Goal: Task Accomplishment & Management: Complete application form

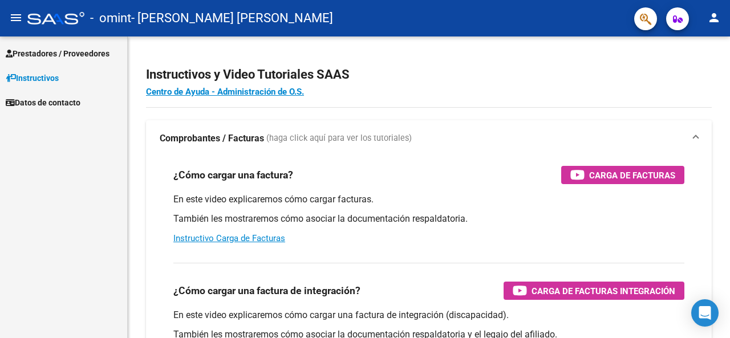
click at [58, 50] on span "Prestadores / Proveedores" at bounding box center [58, 53] width 104 height 13
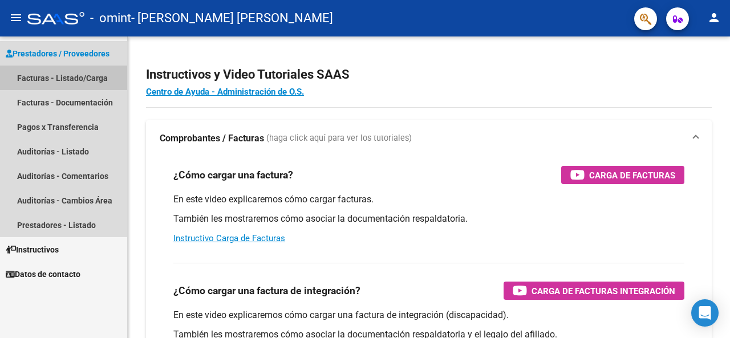
click at [57, 77] on link "Facturas - Listado/Carga" at bounding box center [63, 78] width 127 height 25
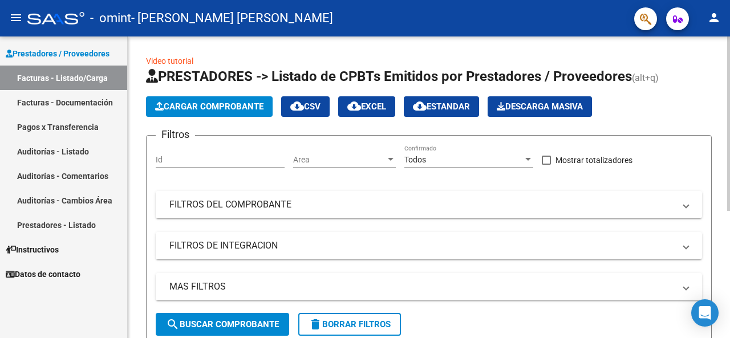
click at [222, 105] on span "Cargar Comprobante" at bounding box center [209, 106] width 108 height 10
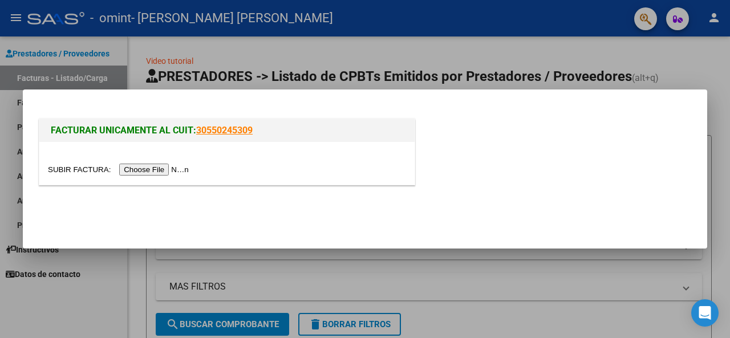
click at [150, 174] on input "file" at bounding box center [120, 170] width 144 height 12
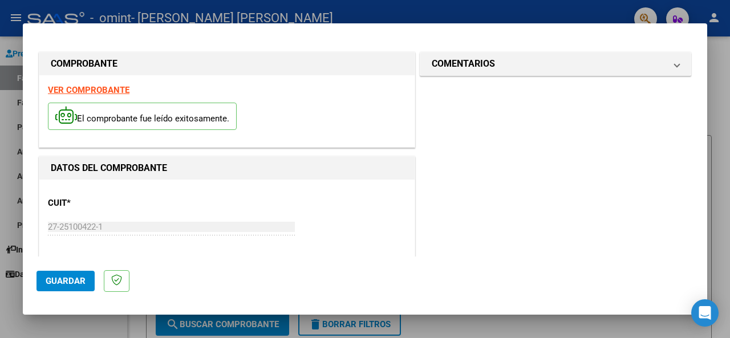
click at [67, 279] on span "Guardar" at bounding box center [66, 281] width 40 height 10
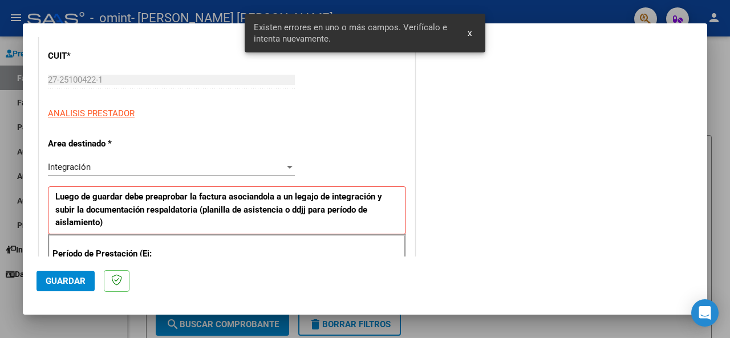
scroll to position [276, 0]
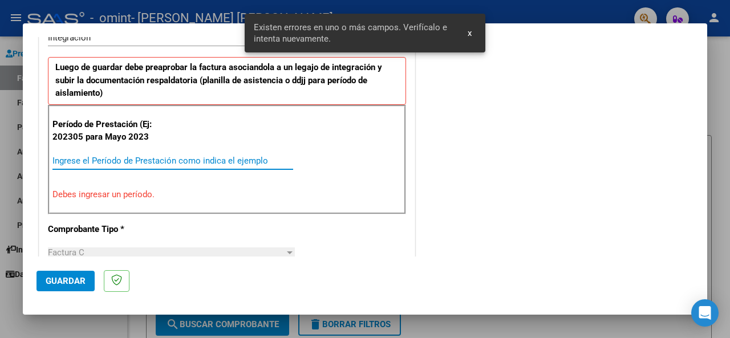
click at [141, 157] on input "Ingrese el Período de Prestación como indica el ejemplo" at bounding box center [172, 161] width 241 height 10
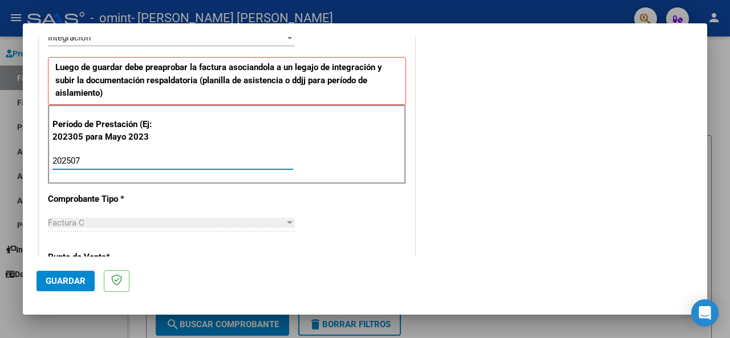
type input "202507"
click at [384, 199] on div "CUIT * 27-25100422-1 Ingresar CUIT ANALISIS PRESTADOR Area destinado * Integrac…" at bounding box center [226, 334] width 375 height 862
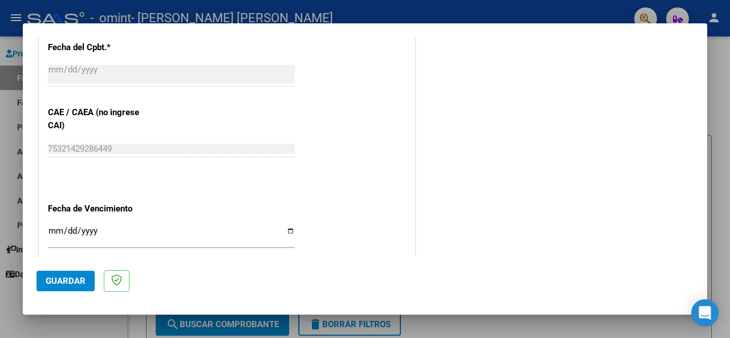
scroll to position [784, 0]
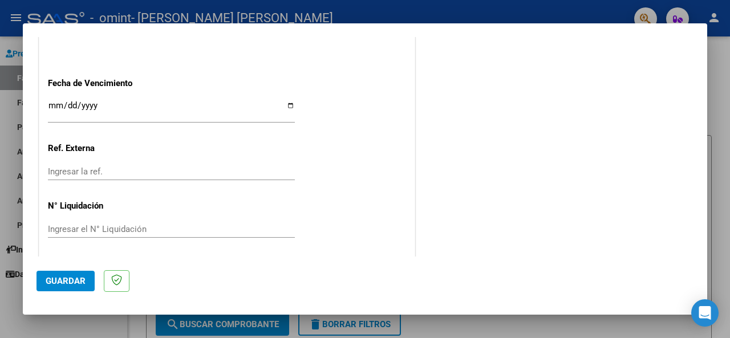
click at [68, 280] on span "Guardar" at bounding box center [66, 281] width 40 height 10
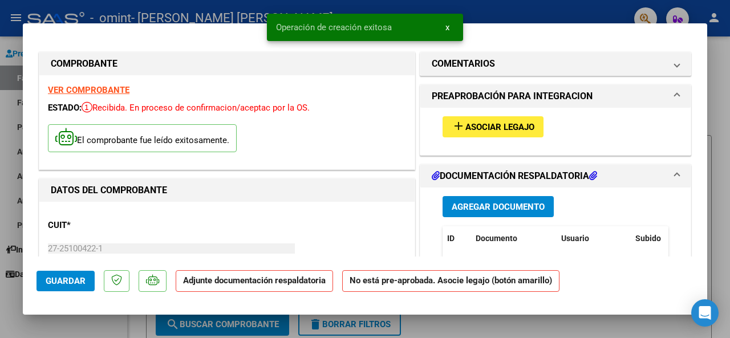
click at [490, 125] on span "Asociar Legajo" at bounding box center [499, 127] width 69 height 10
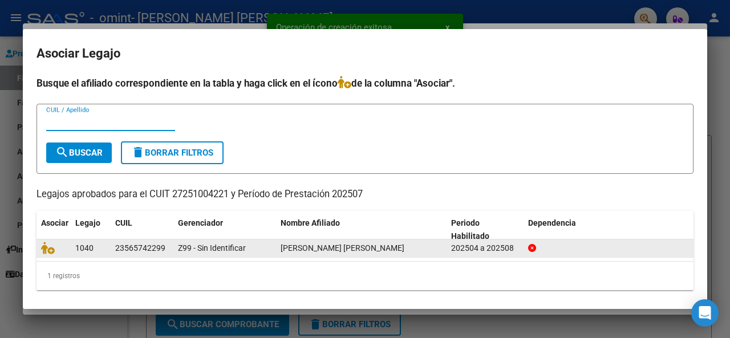
click at [421, 247] on div "[PERSON_NAME] [PERSON_NAME]" at bounding box center [360, 248] width 161 height 13
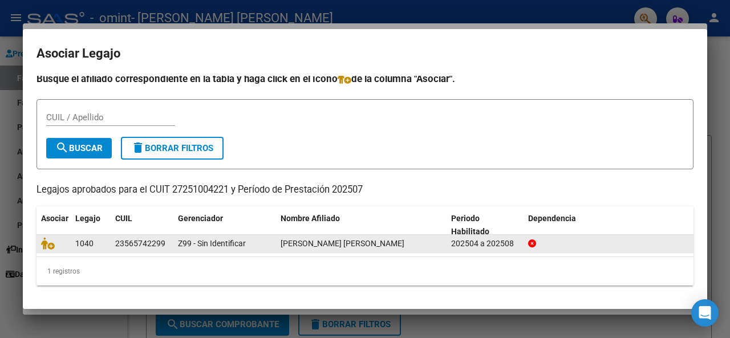
scroll to position [13, 0]
click at [47, 243] on icon at bounding box center [48, 243] width 14 height 13
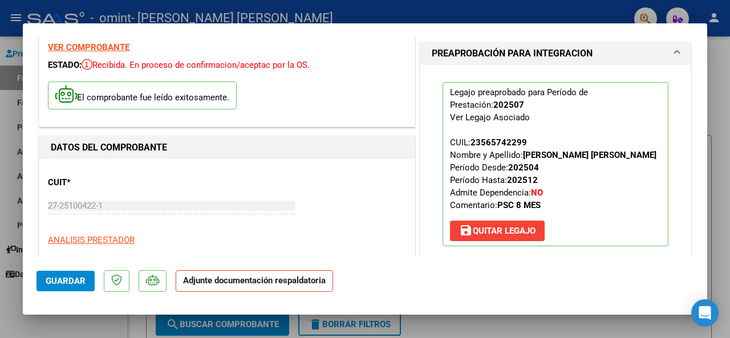
scroll to position [57, 0]
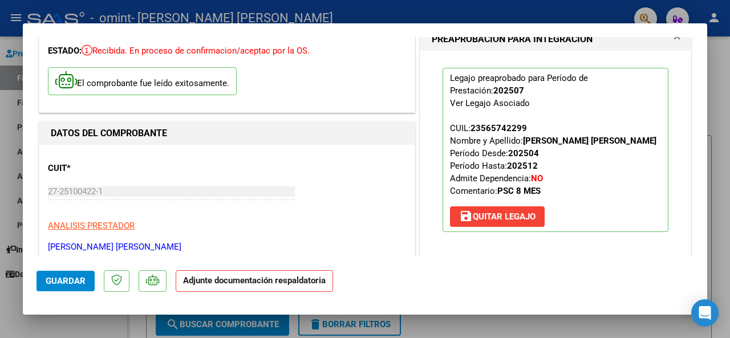
click at [249, 284] on strong "Adjunte documentación respaldatoria" at bounding box center [254, 280] width 142 height 10
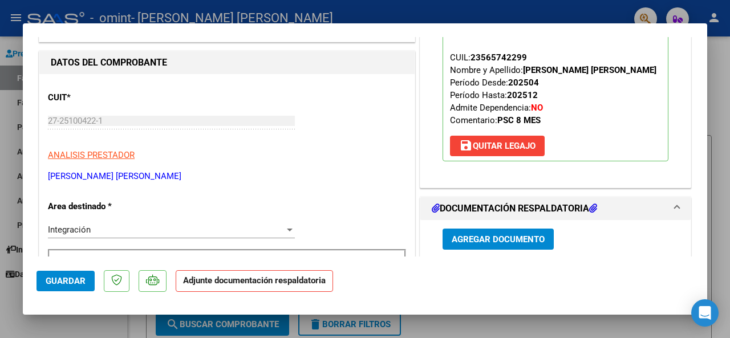
scroll to position [342, 0]
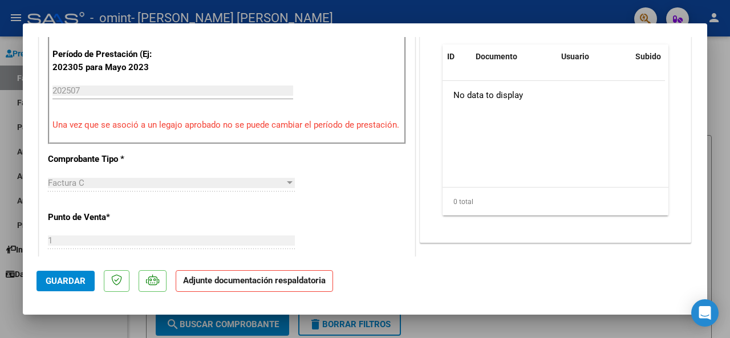
click at [226, 281] on strong "Adjunte documentación respaldatoria" at bounding box center [254, 280] width 142 height 10
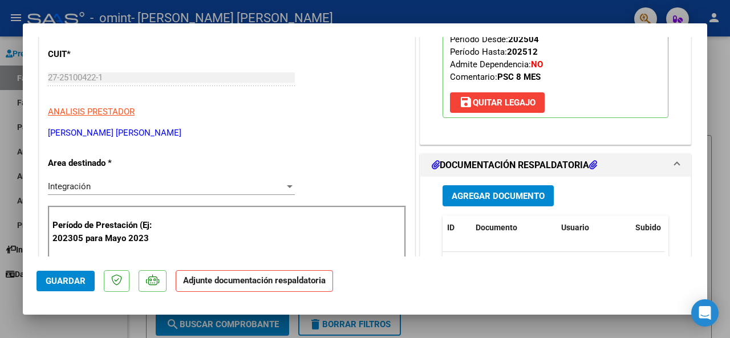
scroll to position [228, 0]
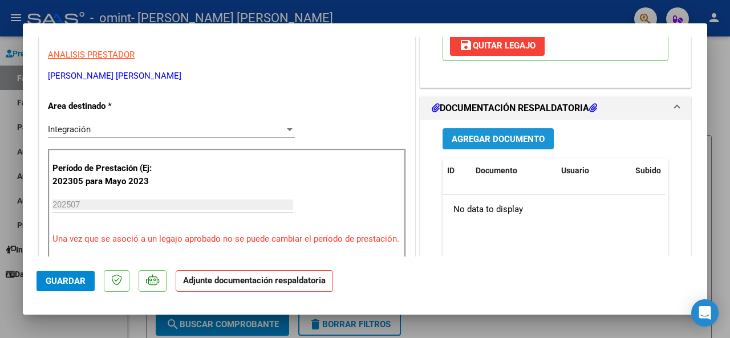
click at [490, 144] on span "Agregar Documento" at bounding box center [497, 139] width 93 height 10
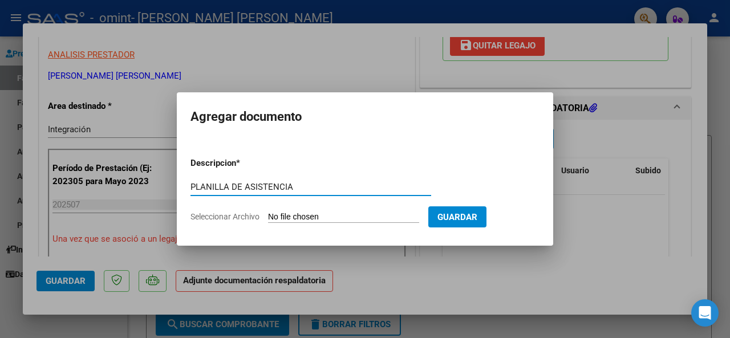
type input "PLANILLA DE ASISTENCIA"
click at [477, 214] on span "Guardar" at bounding box center [457, 217] width 40 height 10
click at [477, 215] on span "Guardar" at bounding box center [457, 217] width 40 height 10
click at [315, 217] on input "Seleccionar Archivo" at bounding box center [343, 217] width 151 height 11
type input "C:\fakepath\[PERSON_NAME][DATE].pdf"
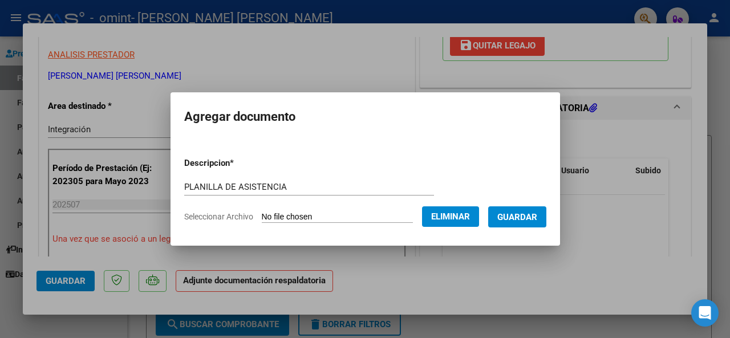
click at [534, 218] on span "Guardar" at bounding box center [517, 217] width 40 height 10
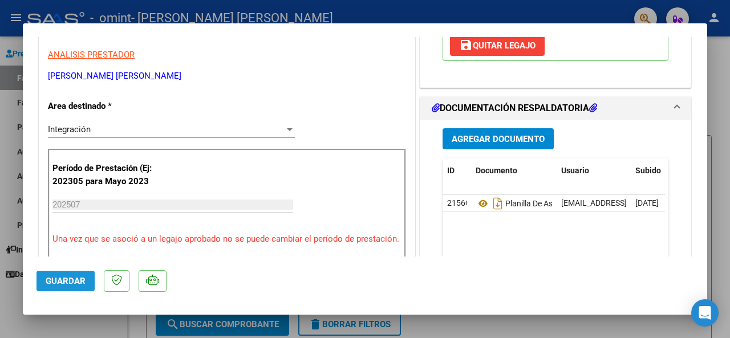
click at [64, 280] on span "Guardar" at bounding box center [66, 281] width 40 height 10
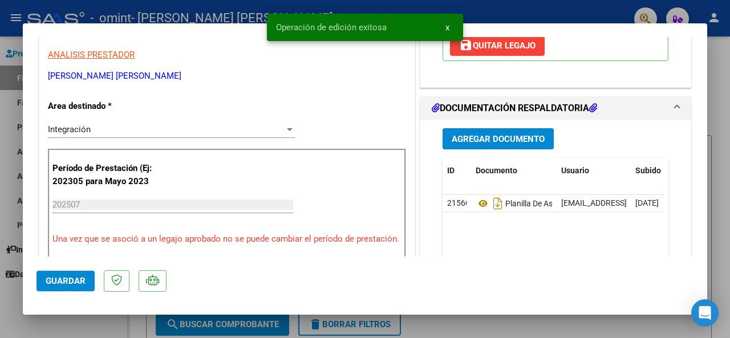
scroll to position [0, 0]
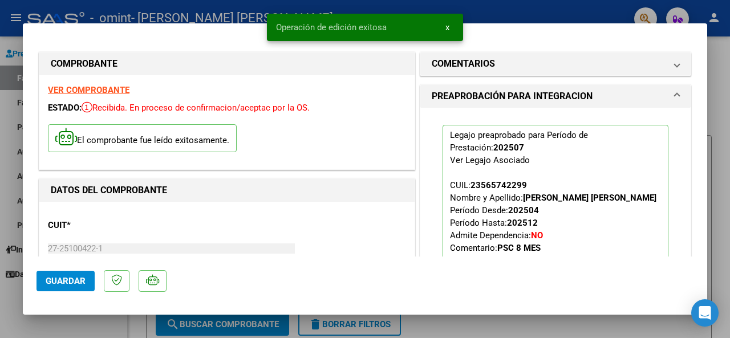
click at [674, 96] on span at bounding box center [676, 96] width 5 height 14
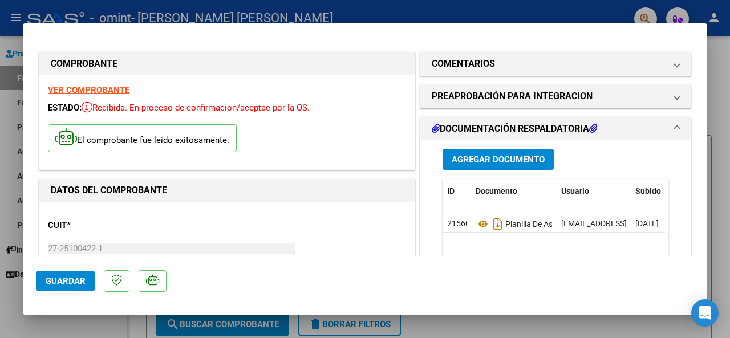
click at [663, 122] on span "DOCUMENTACIÓN RESPALDATORIA" at bounding box center [552, 129] width 243 height 14
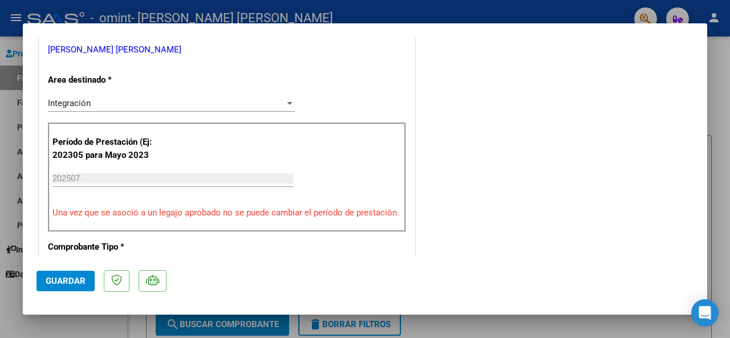
scroll to position [285, 0]
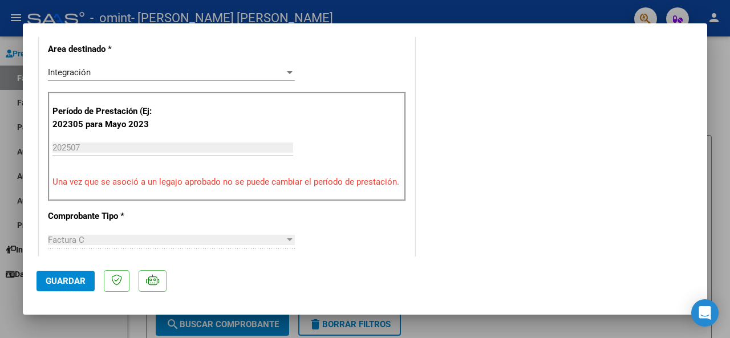
click at [59, 284] on span "Guardar" at bounding box center [66, 281] width 40 height 10
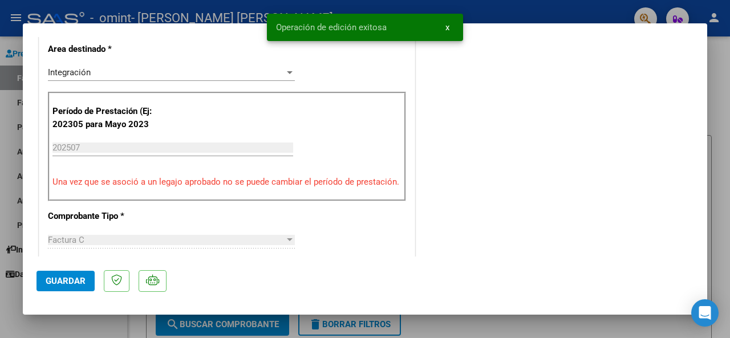
scroll to position [0, 0]
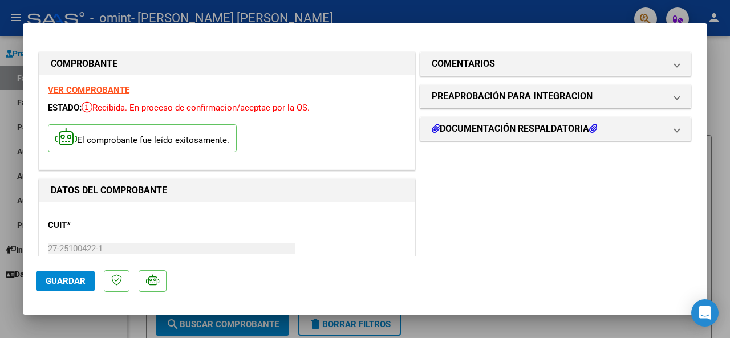
click at [724, 82] on div at bounding box center [365, 169] width 730 height 338
type input "$ 0,00"
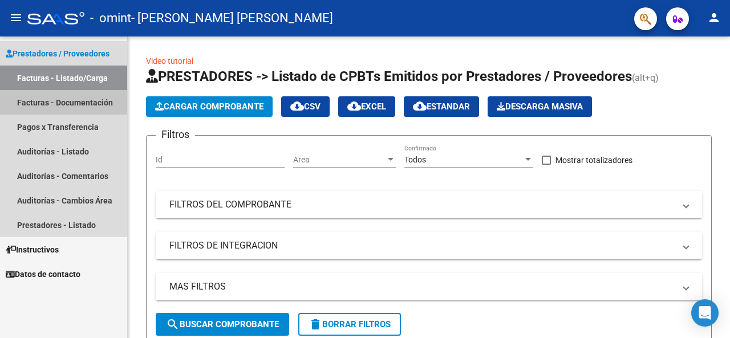
click at [43, 99] on link "Facturas - Documentación" at bounding box center [63, 102] width 127 height 25
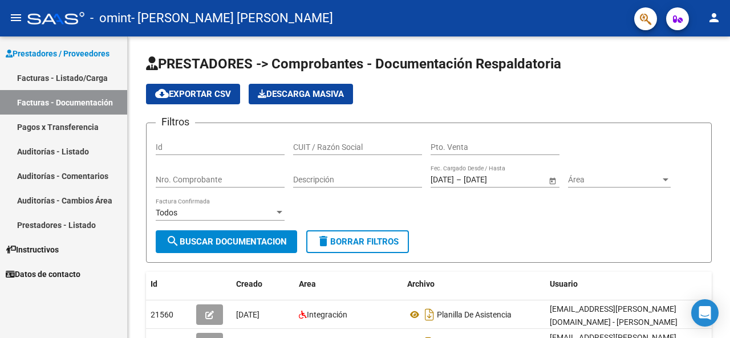
click at [50, 74] on link "Facturas - Listado/Carga" at bounding box center [63, 78] width 127 height 25
